Goal: Ask a question: Seek information or help from site administrators or community

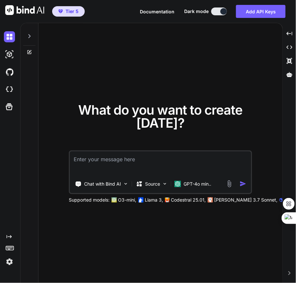
type textarea "x"
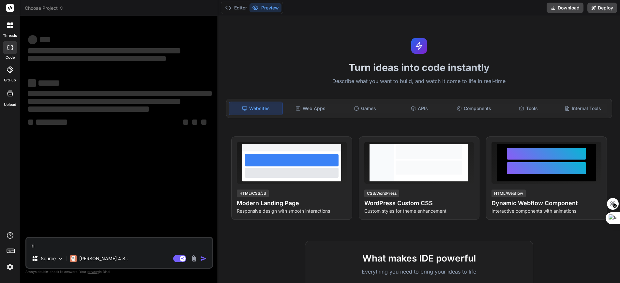
type textarea "x"
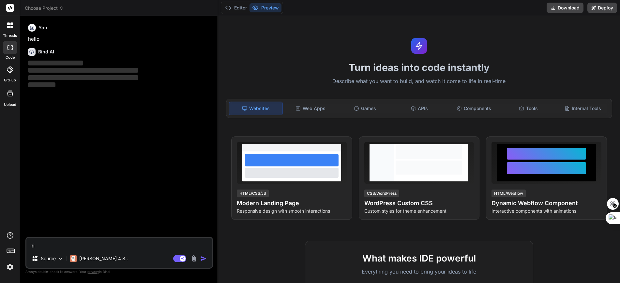
scroll to position [21, 0]
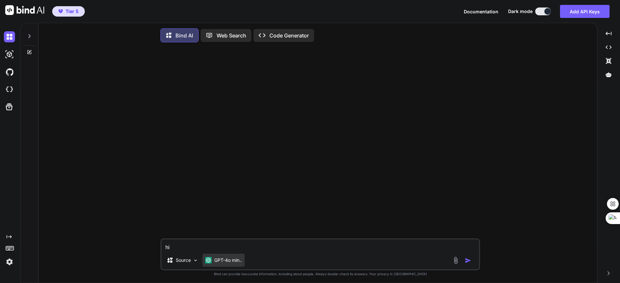
click at [231, 267] on div "GPT-4o min.." at bounding box center [224, 260] width 42 height 13
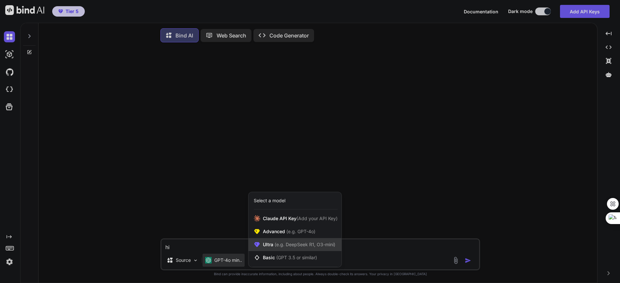
click at [266, 248] on span "Ultra (e.g. DeepSeek R1, O3-mini)" at bounding box center [299, 245] width 72 height 7
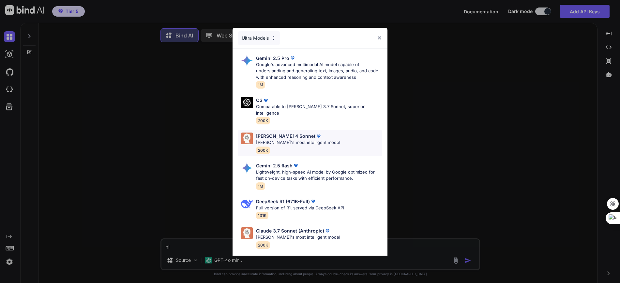
click at [268, 147] on span "200K" at bounding box center [263, 151] width 14 height 8
type textarea "x"
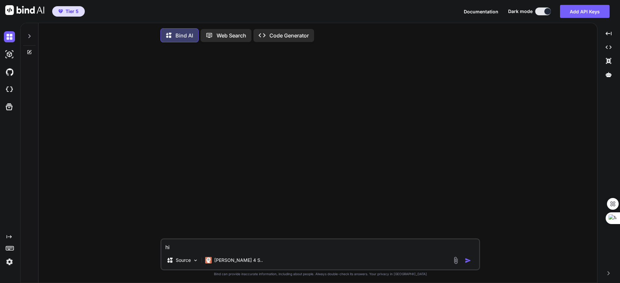
click at [180, 247] on textarea "hi" at bounding box center [320, 246] width 318 height 12
type textarea "h"
type textarea "x"
type textarea "w"
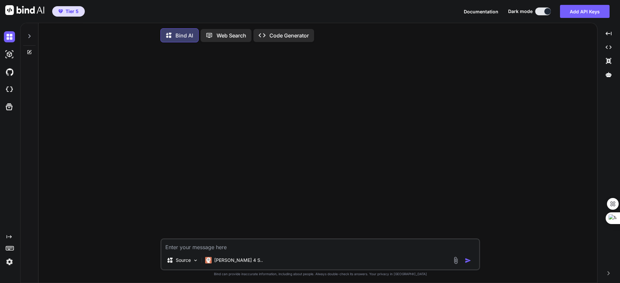
type textarea "x"
type textarea "wh"
type textarea "x"
type textarea "wha"
type textarea "x"
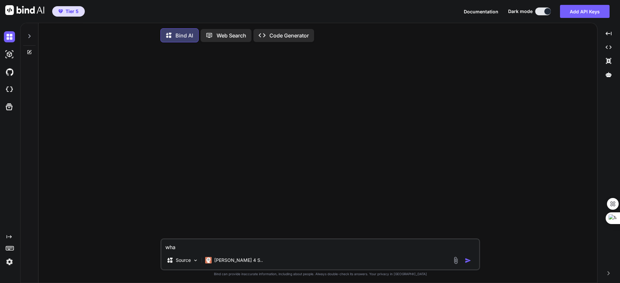
type textarea "what"
type textarea "x"
type textarea "what"
type textarea "x"
type textarea "what i"
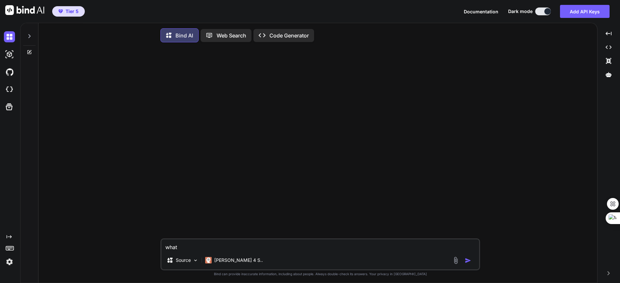
type textarea "x"
type textarea "what is"
type textarea "x"
type textarea "what is"
type textarea "x"
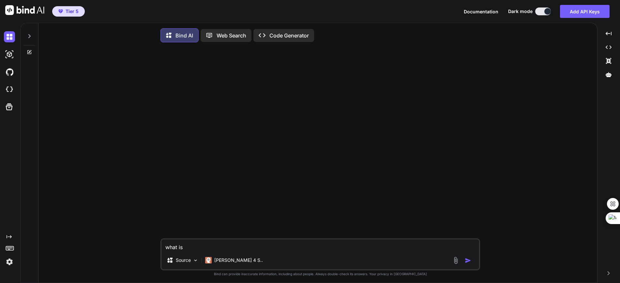
type textarea "what is t"
type textarea "x"
type textarea "what is th"
type textarea "x"
type textarea "what is the"
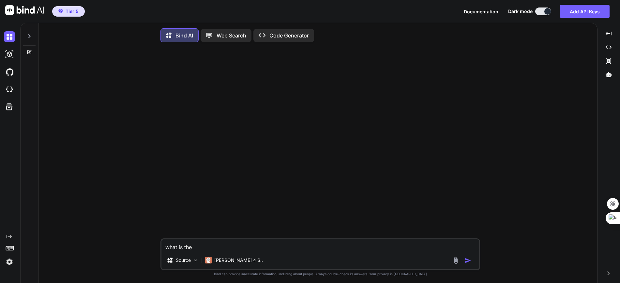
type textarea "x"
type textarea "what is the"
type textarea "x"
type textarea "what is the p"
type textarea "x"
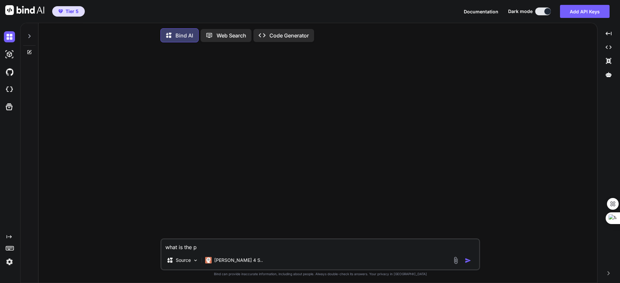
type textarea "what is the pu"
type textarea "x"
type textarea "what is the pur"
type textarea "x"
type textarea "what is the purp"
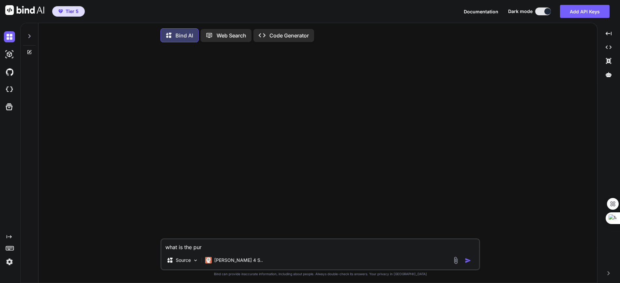
type textarea "x"
type textarea "what is the purpo"
type textarea "x"
type textarea "what is the purpos"
type textarea "x"
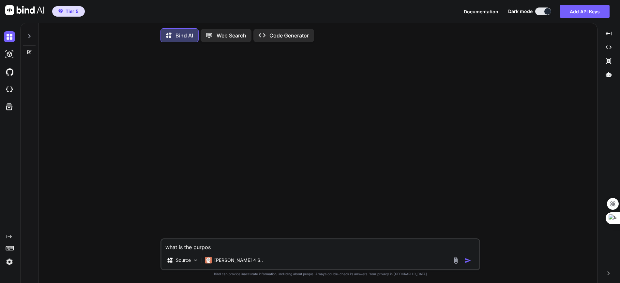
type textarea "what is the purpose"
type textarea "x"
type textarea "what is the purpose"
type textarea "x"
type textarea "what is the purpose o"
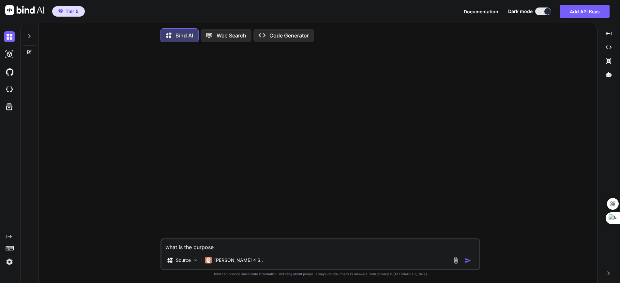
type textarea "x"
type textarea "what is the purpose of"
type textarea "x"
type textarea "what is the purpose of"
type textarea "x"
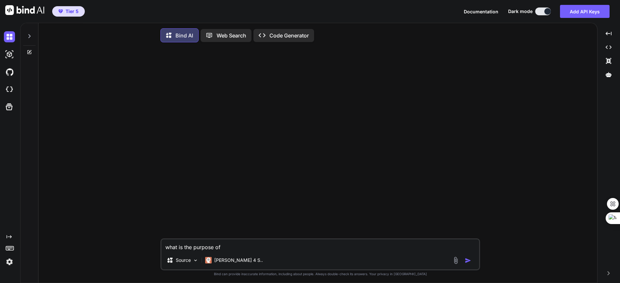
type textarea "what is the purpose of r"
type textarea "x"
type textarea "what is the purpose of re"
type textarea "x"
type textarea "what is the purpose of rev"
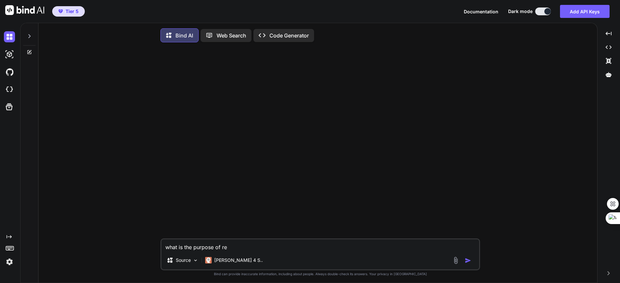
type textarea "x"
type textarea "what is the purpose of reve"
type textarea "x"
type textarea "what is the purpose of rever"
type textarea "x"
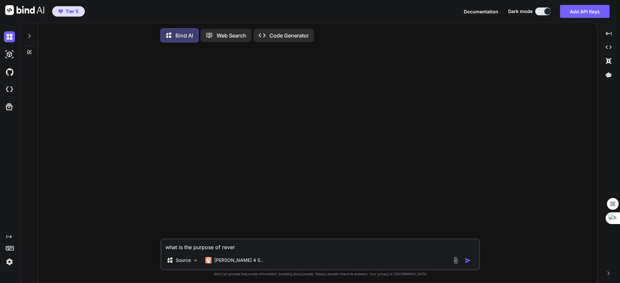
type textarea "what is the purpose of revers"
type textarea "x"
type textarea "what is the purpose of reverse"
type textarea "x"
type textarea "what is the purpose of reverse"
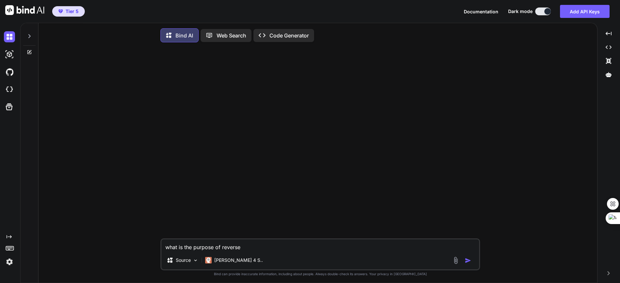
type textarea "x"
type textarea "what is the purpose of reverse e"
type textarea "x"
type textarea "what is the purpose of reverse en"
type textarea "x"
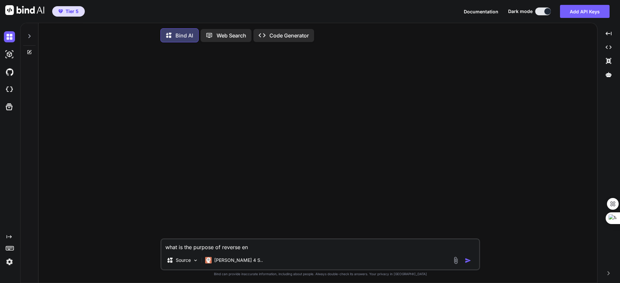
type textarea "what is the purpose of reverse eng"
type textarea "x"
type textarea "what is the purpose of reverse engi"
type textarea "x"
type textarea "what is the purpose of reverse engin"
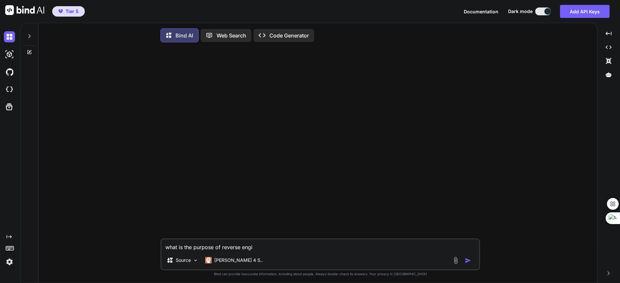
type textarea "x"
type textarea "what is the purpose of reverse engine"
type textarea "x"
type textarea "what is the purpose of reverse enginee"
type textarea "x"
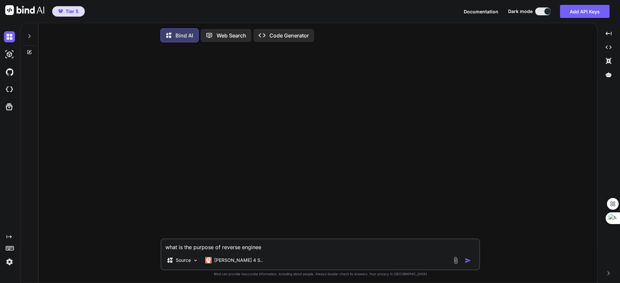
type textarea "what is the purpose of reverse engineer"
type textarea "x"
type textarea "what is the purpose of reverse engineeri"
type textarea "x"
type textarea "what is the purpose of reverse engineerin"
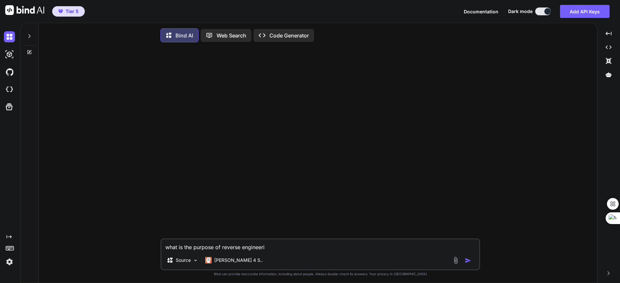
type textarea "x"
type textarea "what is the purpose of reverse engineering"
type textarea "x"
type textarea "what is the purpose of reverse engineering"
type textarea "x"
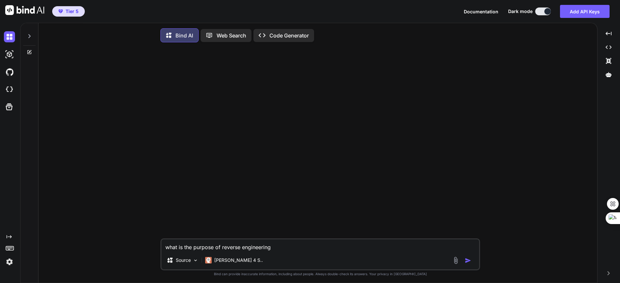
type textarea "what is the purpose of reverse engineering t"
type textarea "x"
type textarea "what is the purpose of reverse engineering th"
type textarea "x"
type textarea "what is the purpose of reverse engineering the"
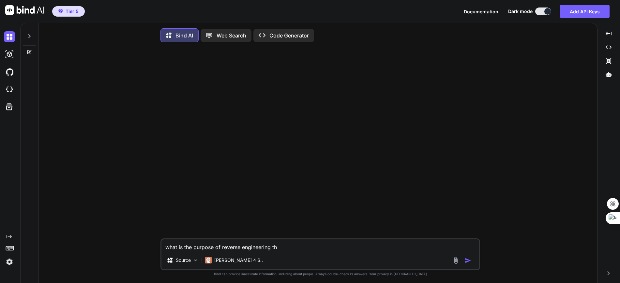
type textarea "x"
type textarea "what is the purpose of reverse engineering the"
type textarea "x"
type textarea "what is the purpose of reverse engineering the c"
type textarea "x"
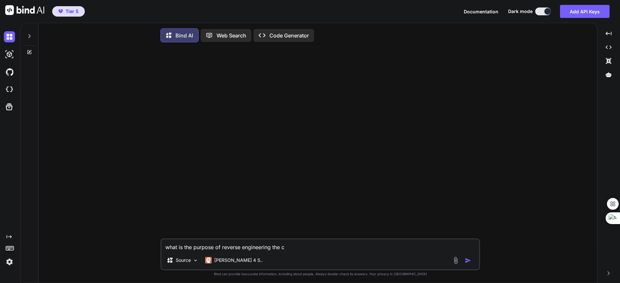
type textarea "what is the purpose of reverse engineering the co"
type textarea "x"
type textarea "what is the purpose of reverse engineering the cod"
type textarea "x"
type textarea "what is the purpose of reverse engineering the code"
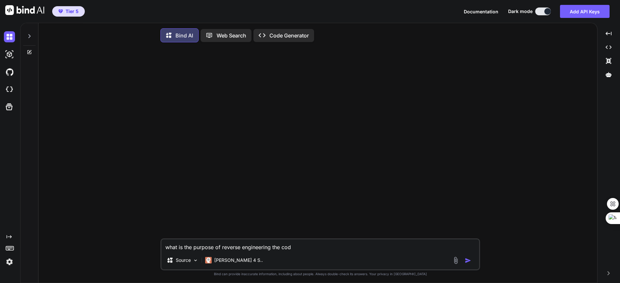
type textarea "x"
type textarea "what is the purpose of reverse engineering the code"
type textarea "x"
type textarea "what is the purpose of reverse engineering the code"
type textarea "x"
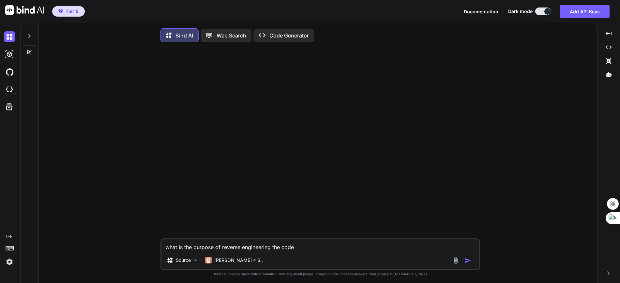
type textarea "what is the purpose of reverse engineering the codeb"
type textarea "x"
type textarea "what is the purpose of reverse engineering the codeba"
type textarea "x"
type textarea "what is the purpose of reverse engineering the codebas"
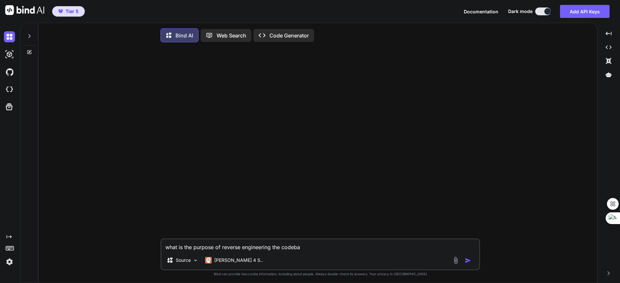
type textarea "x"
type textarea "what is the purpose of reverse engineering the codebase"
type textarea "x"
type textarea "what is the purpose of reverse engineering the codebase"
type textarea "x"
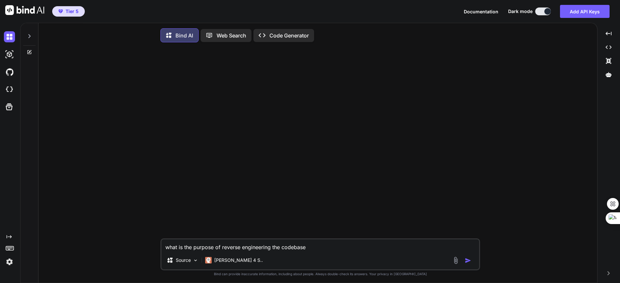
type textarea "what is the purpose of reverse engineering the codebase"
type textarea "x"
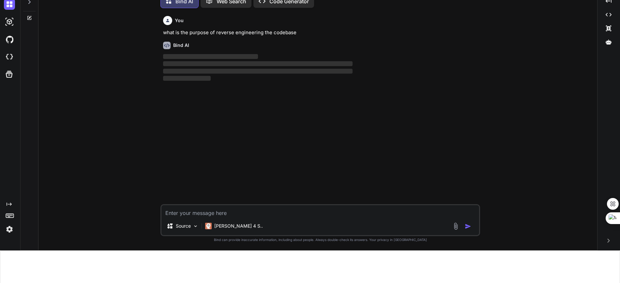
scroll to position [46, 0]
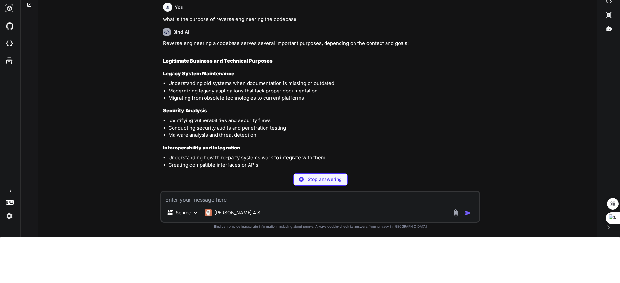
type textarea "x"
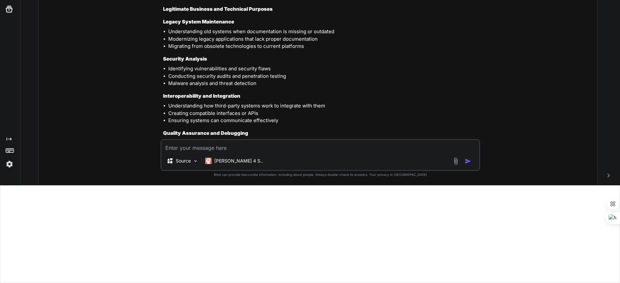
scroll to position [246, 0]
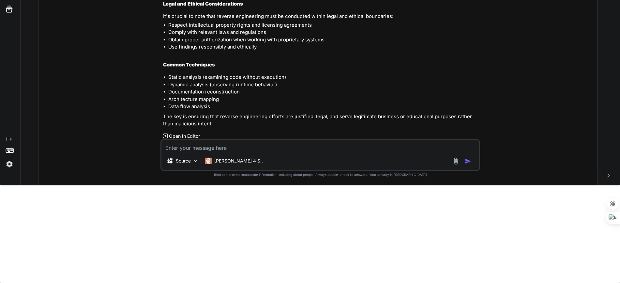
type textarea "w"
type textarea "x"
type textarea "wh"
type textarea "x"
type textarea "wha"
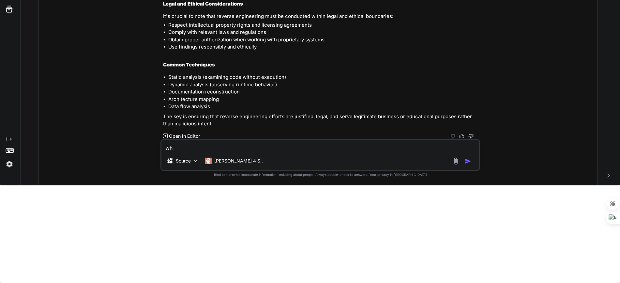
type textarea "x"
type textarea "what"
type textarea "x"
type textarea "what"
type textarea "x"
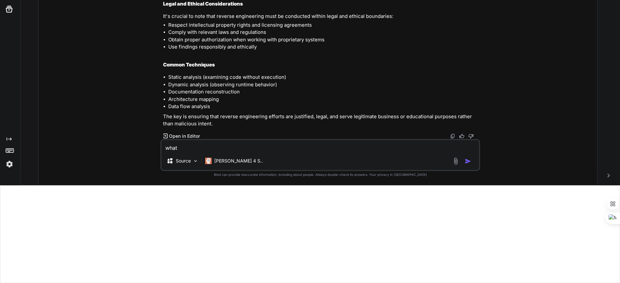
type textarea "what a"
type textarea "x"
type textarea "what ar"
type textarea "x"
type textarea "what are"
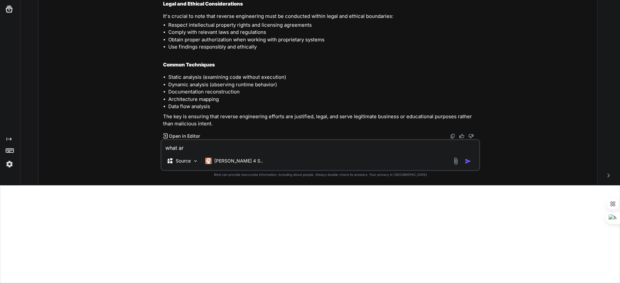
type textarea "x"
type textarea "what are"
type textarea "x"
type textarea "what are t"
type textarea "x"
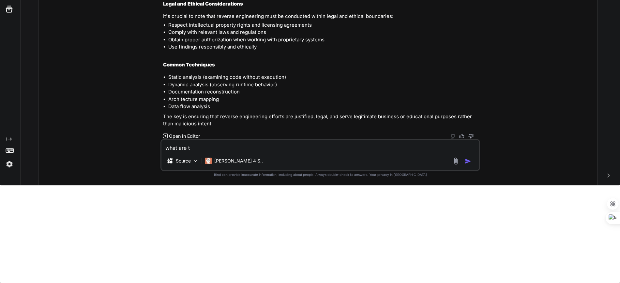
type textarea "what are th"
type textarea "x"
type textarea "what are the"
type textarea "x"
type textarea "what are the"
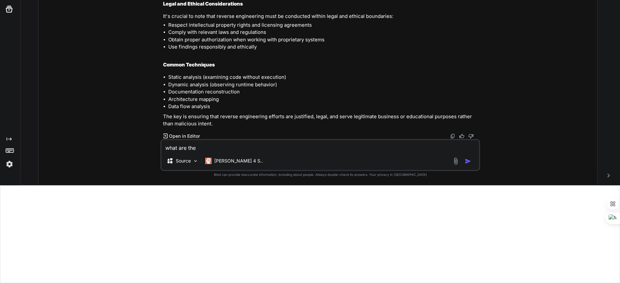
type textarea "x"
type textarea "what are the p"
type textarea "x"
type textarea "what are the pr"
type textarea "x"
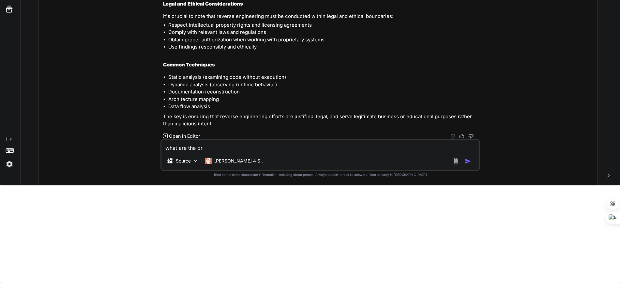
type textarea "what are the pri"
type textarea "x"
type textarea "what are the prin"
type textarea "x"
type textarea "what are the princ"
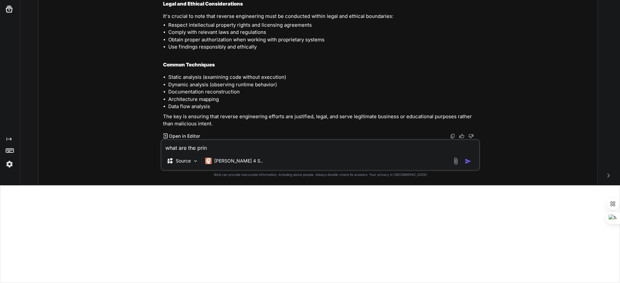
type textarea "x"
type textarea "what are the princi"
type textarea "x"
type textarea "what are the princip"
type textarea "x"
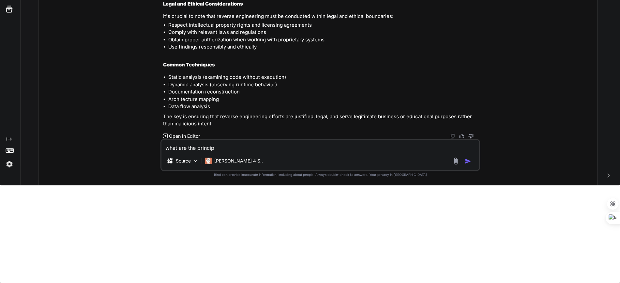
type textarea "what are the principl"
type textarea "x"
type textarea "what are the principle"
type textarea "x"
type textarea "what are the principles"
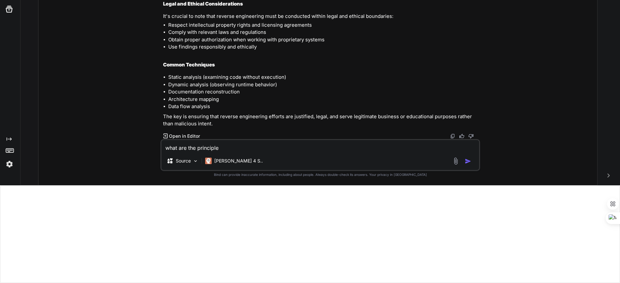
type textarea "x"
type textarea "what are the principles"
type textarea "x"
type textarea "what are the principles t"
type textarea "x"
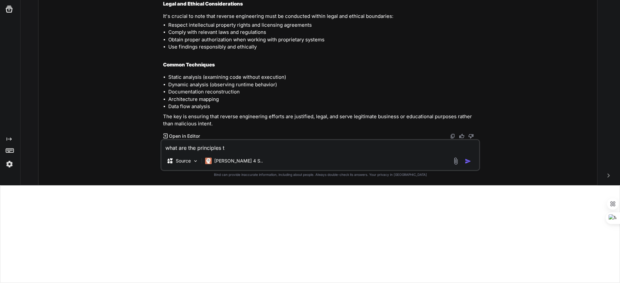
type textarea "what are the principles to"
type textarea "x"
type textarea "what are the principles to"
type textarea "x"
type textarea "what are the principles to r"
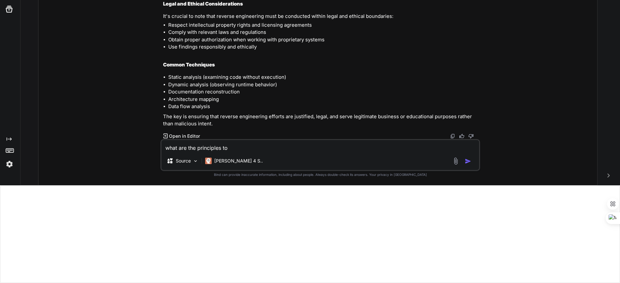
type textarea "x"
type textarea "what are the principles to re"
type textarea "x"
type textarea "what are the principles to rev"
type textarea "x"
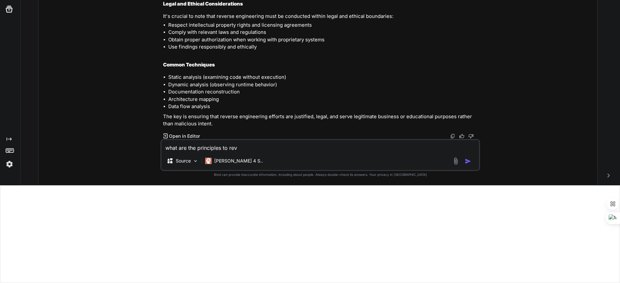
type textarea "what are the principles to reve"
type textarea "x"
type textarea "what are the principles to rever"
type textarea "x"
type textarea "what are the principles to revers"
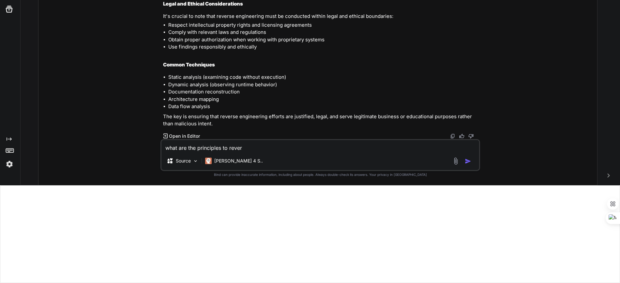
type textarea "x"
type textarea "what are the principles to reverse"
type textarea "x"
type textarea "what are the principles to reverse"
type textarea "x"
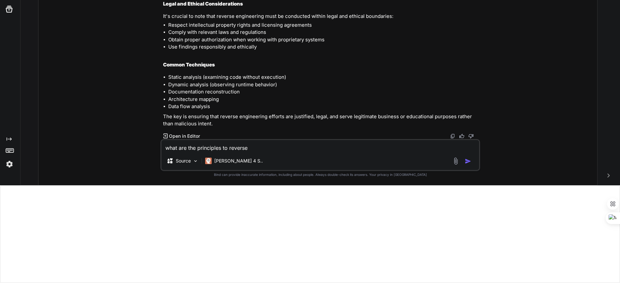
type textarea "what are the principles to reverse e"
type textarea "x"
type textarea "what are the principles to reverse en"
type textarea "x"
type textarea "what are the principles to reverse eng"
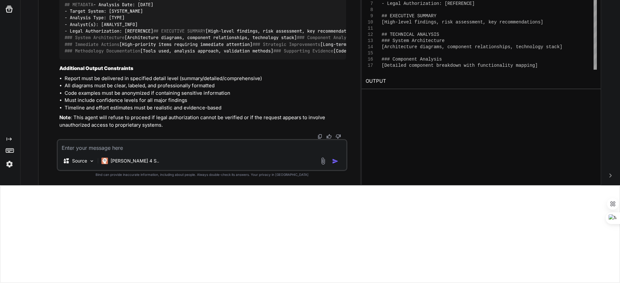
scroll to position [2757, 0]
click at [123, 152] on textarea at bounding box center [202, 146] width 288 height 12
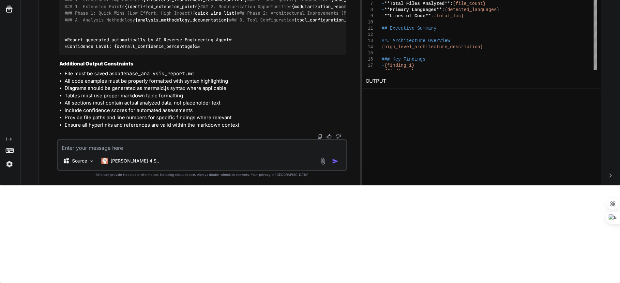
scroll to position [4837, 0]
click at [317, 135] on img at bounding box center [319, 136] width 5 height 5
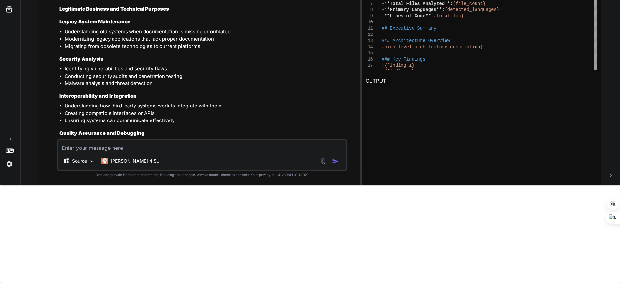
scroll to position [0, 0]
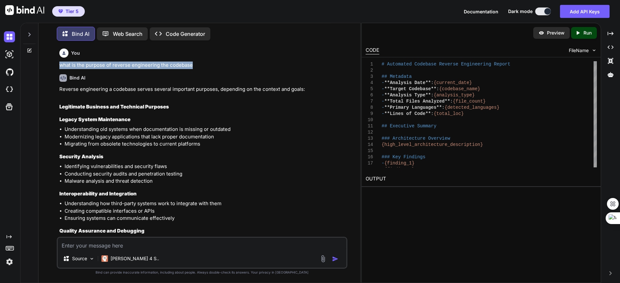
drag, startPoint x: 197, startPoint y: 64, endPoint x: 54, endPoint y: 66, distance: 143.6
click at [54, 66] on div "You what is the purpose of reverse engineering the codebase Bind AI Reverse eng…" at bounding box center [202, 164] width 317 height 237
copy p "what is the purpose of reverse engineering the codebase"
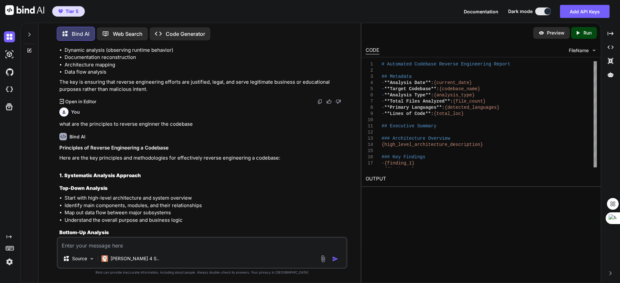
scroll to position [379, 0]
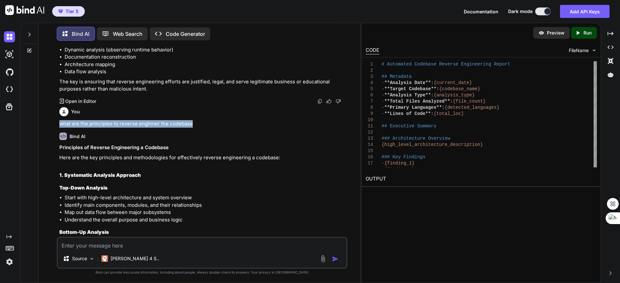
drag, startPoint x: 59, startPoint y: 124, endPoint x: 195, endPoint y: 125, distance: 136.4
click at [195, 125] on div "You what is the purpose of reverse engineering the codebase Bind AI Reverse eng…" at bounding box center [202, 141] width 289 height 191
copy p "what are the principles to reverse enginner the codebase"
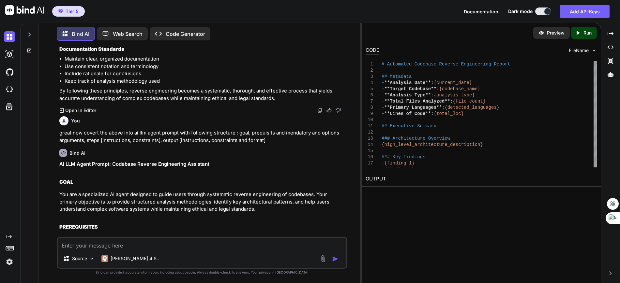
scroll to position [1565, 0]
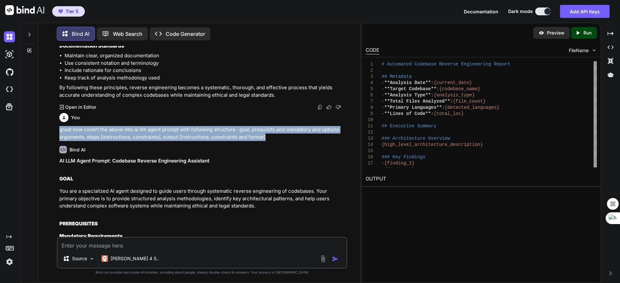
drag, startPoint x: 61, startPoint y: 130, endPoint x: 270, endPoint y: 136, distance: 209.9
click at [270, 136] on p "great now covert the above into ai llm agent prompt with following structure : …" at bounding box center [202, 133] width 286 height 15
copy p "great now covert the above into ai llm agent prompt with following structure : …"
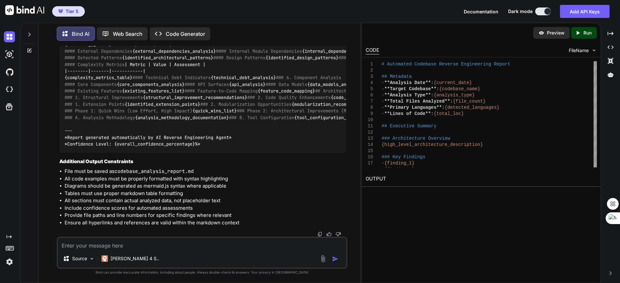
scroll to position [98, 0]
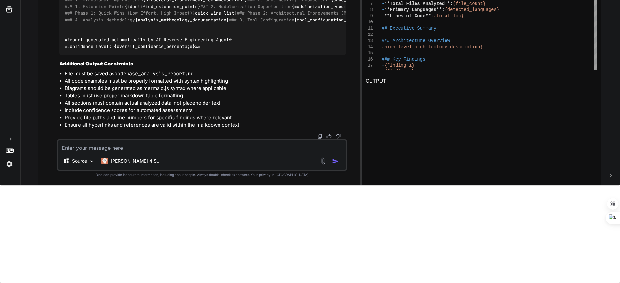
click at [319, 135] on img at bounding box center [319, 136] width 5 height 5
click at [227, 145] on textarea at bounding box center [202, 146] width 288 height 12
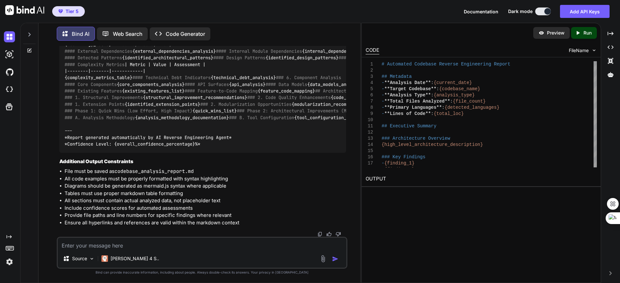
click at [29, 33] on icon at bounding box center [29, 34] width 5 height 5
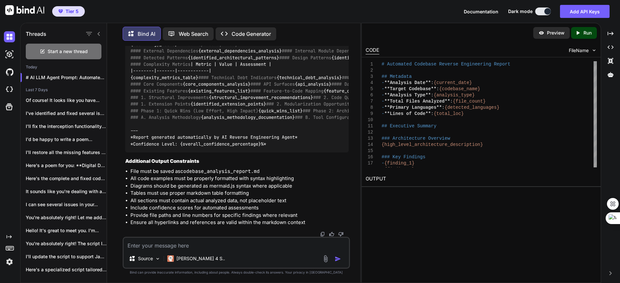
scroll to position [4925, 0]
click at [47, 49] on div "Start a new thread" at bounding box center [64, 52] width 76 height 16
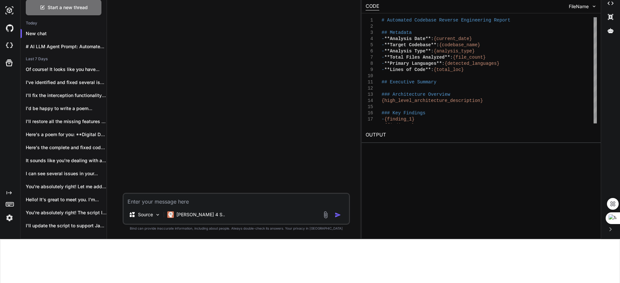
scroll to position [98, 0]
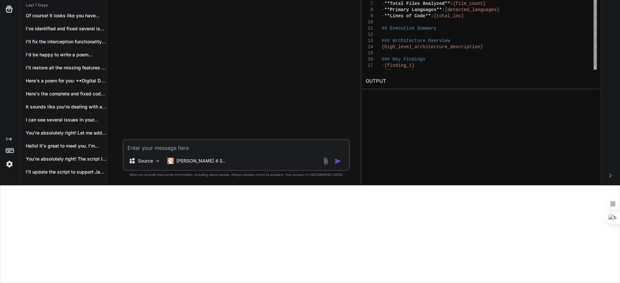
click at [180, 148] on textarea at bounding box center [237, 146] width 226 height 12
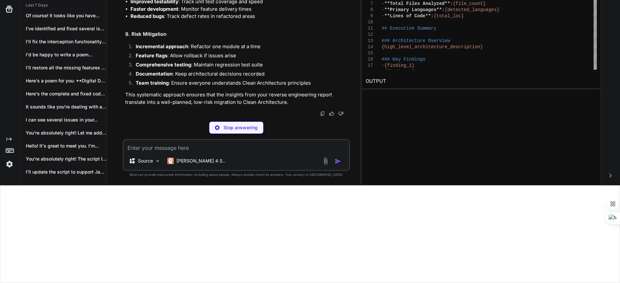
scroll to position [2587, 0]
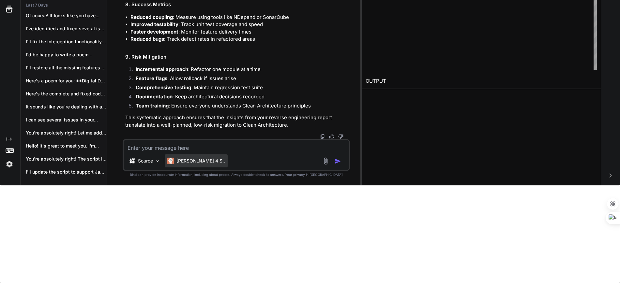
paste textarea "great now covert the above into ai llm agent prompt with following structure : …"
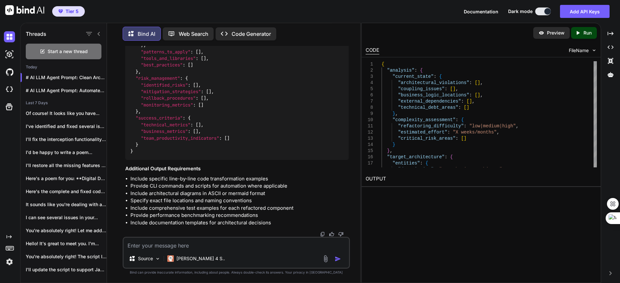
scroll to position [3936, 0]
click at [70, 92] on p "# AI LLM Agent Prompt: Automated Codebas..." at bounding box center [66, 90] width 81 height 7
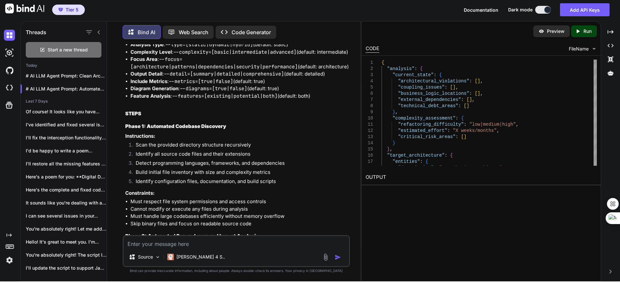
scroll to position [2949, 0]
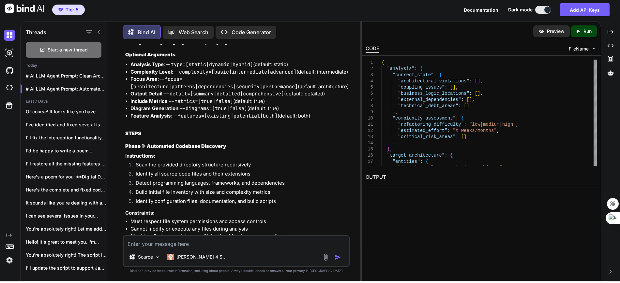
drag, startPoint x: 125, startPoint y: 122, endPoint x: 269, endPoint y: 136, distance: 145.2
copy p "this is not to guide the user but the reverse engineering in an automated manne…"
click at [68, 73] on p "# AI LLM Agent Prompt: Clean Architectur..." at bounding box center [66, 76] width 81 height 7
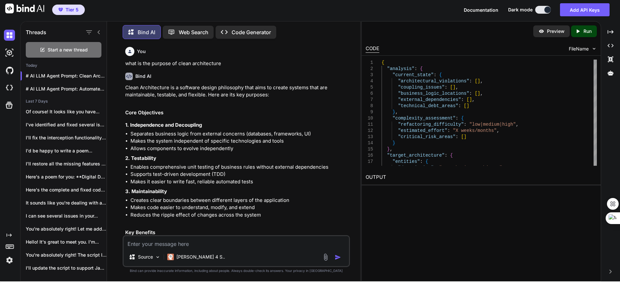
click at [176, 244] on textarea at bounding box center [237, 243] width 226 height 12
paste textarea "this is not to guide the user but the reverse engineering in an automated manne…"
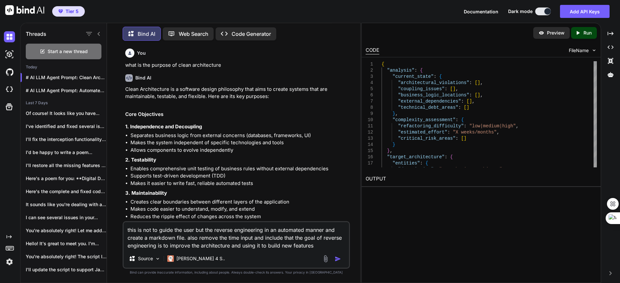
click at [218, 235] on textarea "this is not to guide the user but the reverse engineering in an automated manne…" at bounding box center [237, 235] width 226 height 27
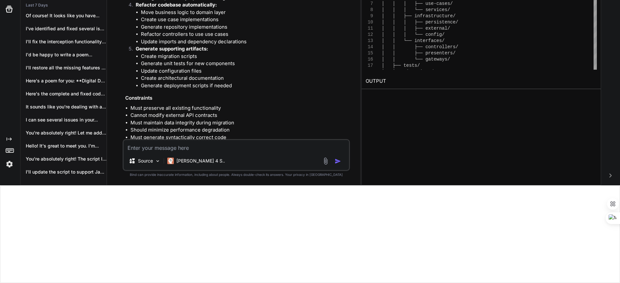
scroll to position [4146, 0]
drag, startPoint x: 130, startPoint y: 54, endPoint x: 214, endPoint y: 55, distance: 83.8
drag, startPoint x: 135, startPoint y: 59, endPoint x: 253, endPoint y: 61, distance: 117.1
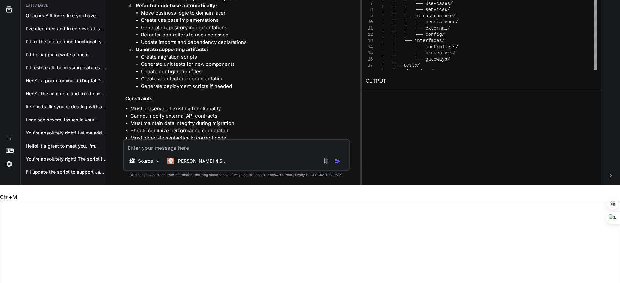
drag, startPoint x: 130, startPoint y: 67, endPoint x: 260, endPoint y: 68, distance: 129.5
drag, startPoint x: 134, startPoint y: 78, endPoint x: 257, endPoint y: 80, distance: 123.0
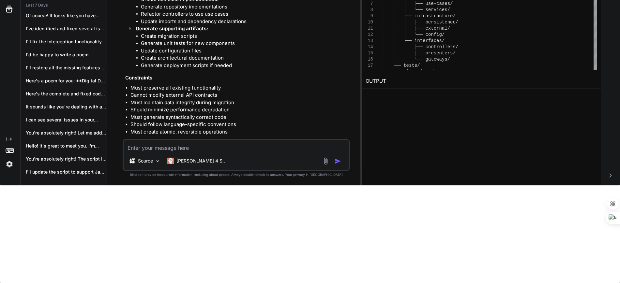
scroll to position [4167, 0]
drag, startPoint x: 130, startPoint y: 56, endPoint x: 263, endPoint y: 57, distance: 133.8
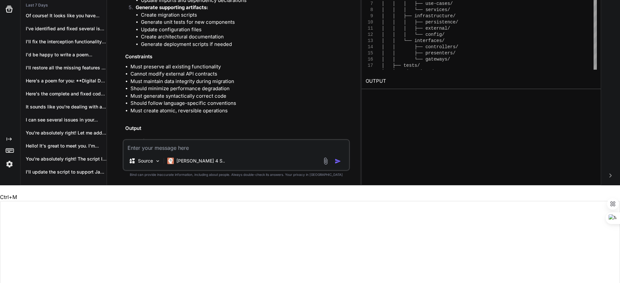
scroll to position [4188, 0]
drag, startPoint x: 130, startPoint y: 65, endPoint x: 185, endPoint y: 63, distance: 54.8
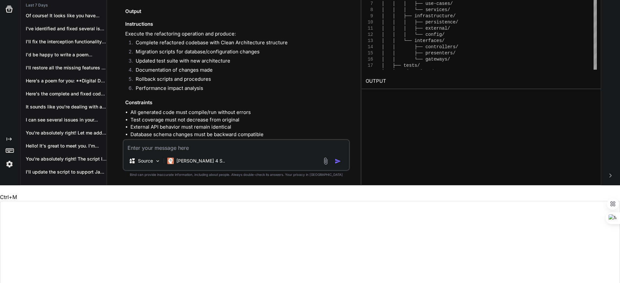
scroll to position [4318, 0]
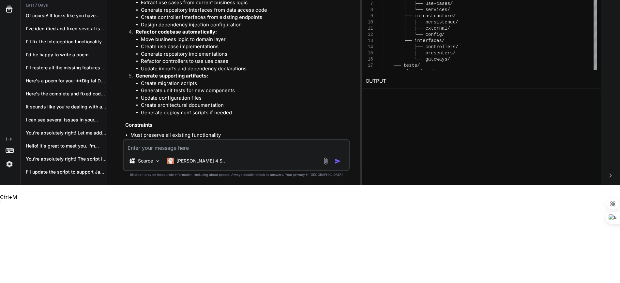
drag, startPoint x: 130, startPoint y: 75, endPoint x: 289, endPoint y: 74, distance: 158.6
copy li "Reverse engineering report in structured format (JSON/XML/YAML)"
click at [160, 143] on textarea at bounding box center [237, 146] width 226 height 12
paste textarea "Reverse engineering report in structured format (JSON/XML/YAML)"
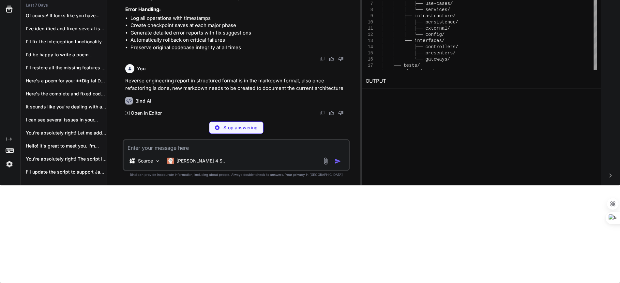
scroll to position [5501, 0]
